Goal: Task Accomplishment & Management: Use online tool/utility

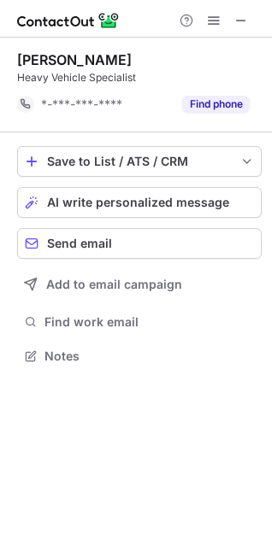
scroll to position [344, 272]
click at [240, 19] on span at bounding box center [241, 21] width 14 height 14
click at [238, 19] on span at bounding box center [241, 21] width 14 height 14
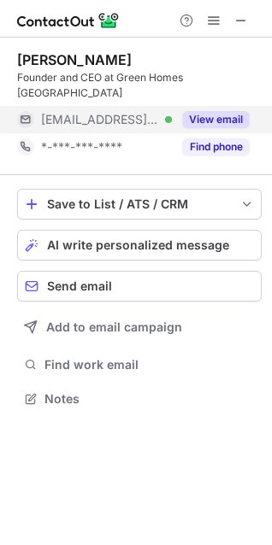
scroll to position [372, 272]
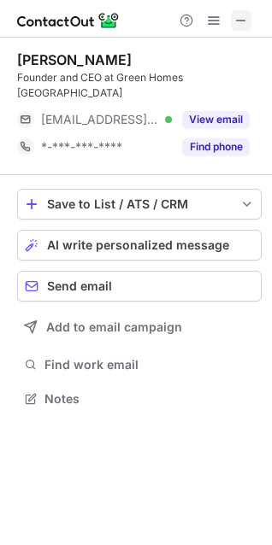
click at [242, 19] on span at bounding box center [241, 21] width 14 height 14
